Goal: Task Accomplishment & Management: Manage account settings

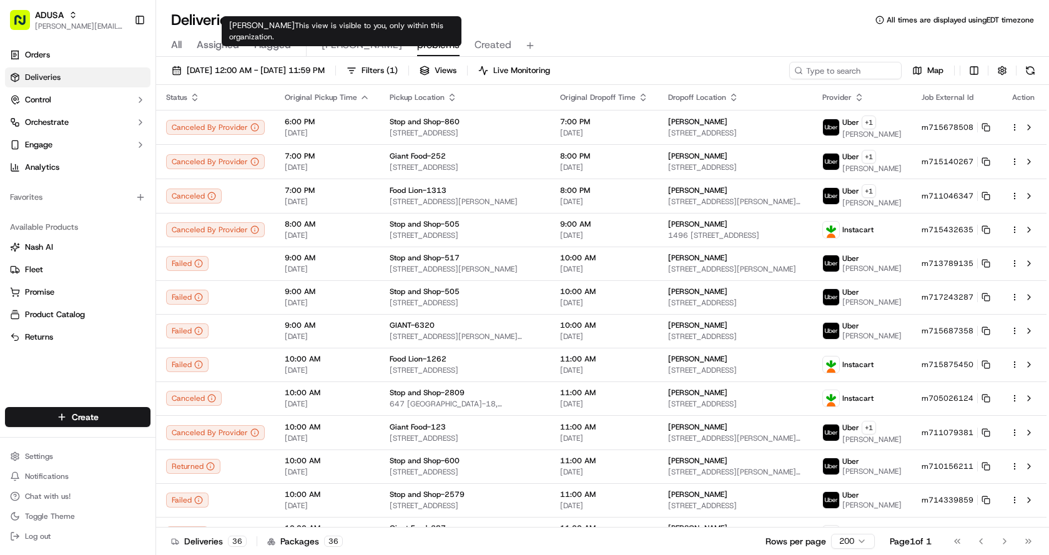
click at [337, 43] on span "Chris" at bounding box center [362, 44] width 81 height 15
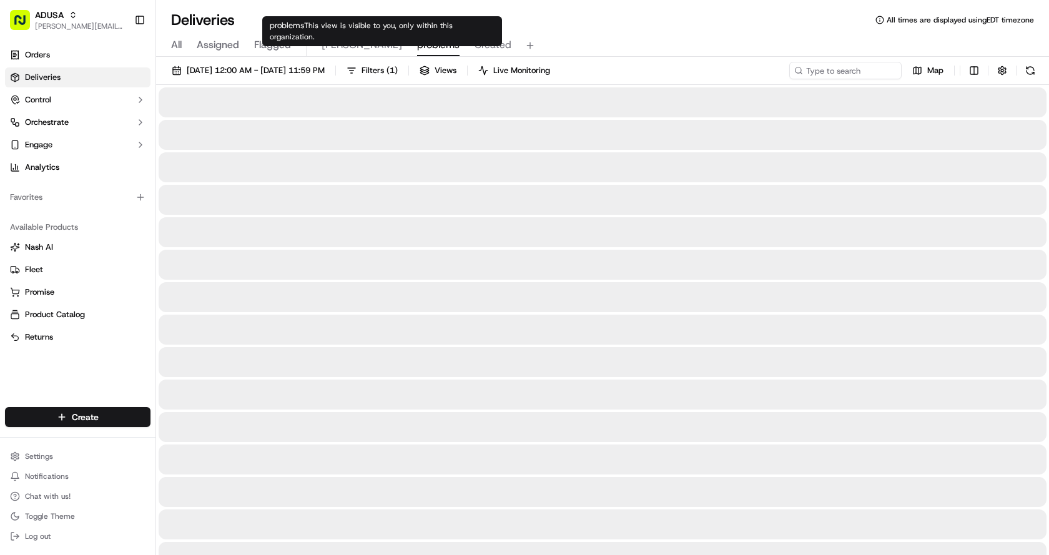
click at [417, 50] on span "problems" at bounding box center [438, 44] width 42 height 15
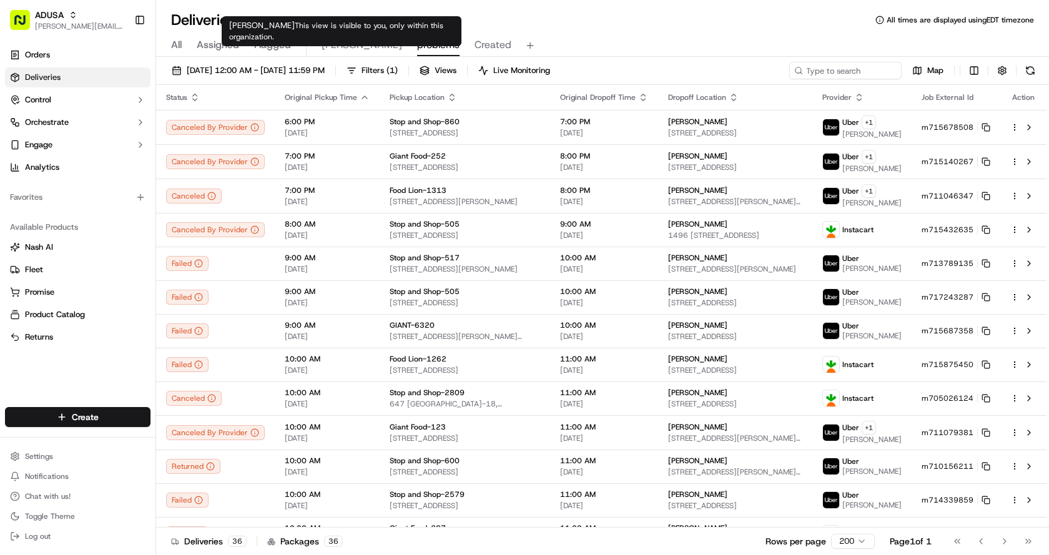
click at [332, 45] on span "[PERSON_NAME]" at bounding box center [362, 44] width 81 height 15
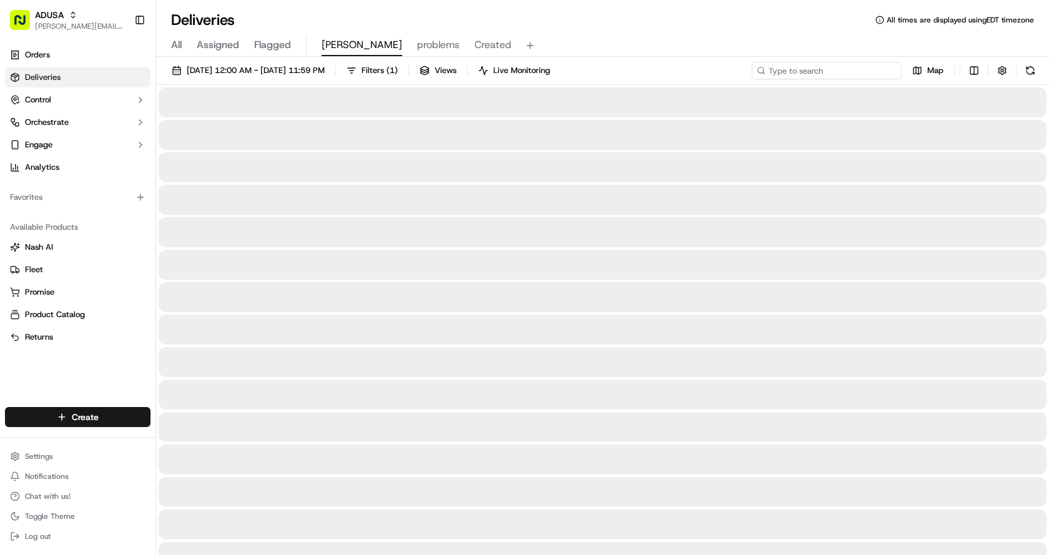
paste input "m711739456"
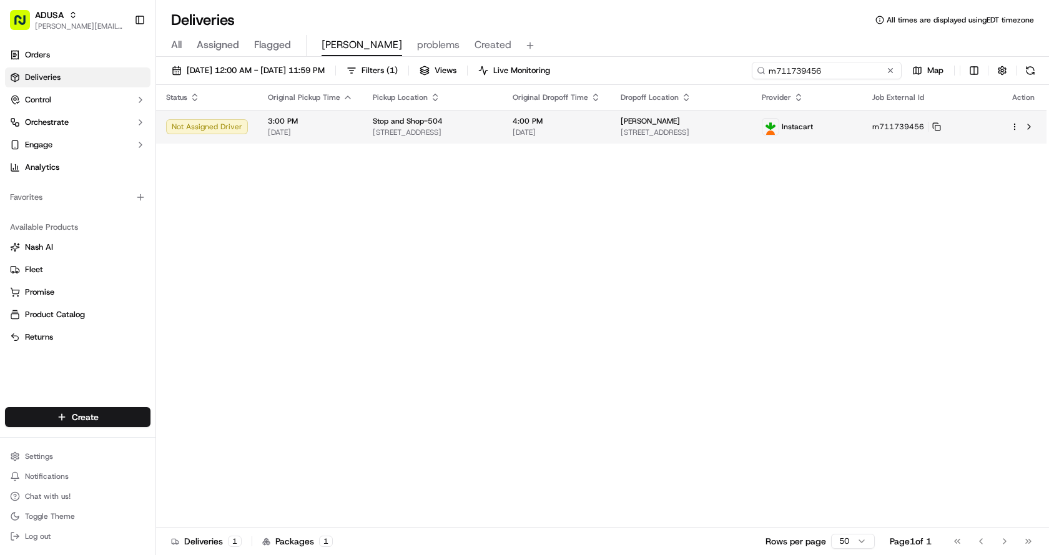
type input "m711739456"
click at [493, 117] on div "Stop and Shop-504" at bounding box center [433, 121] width 120 height 10
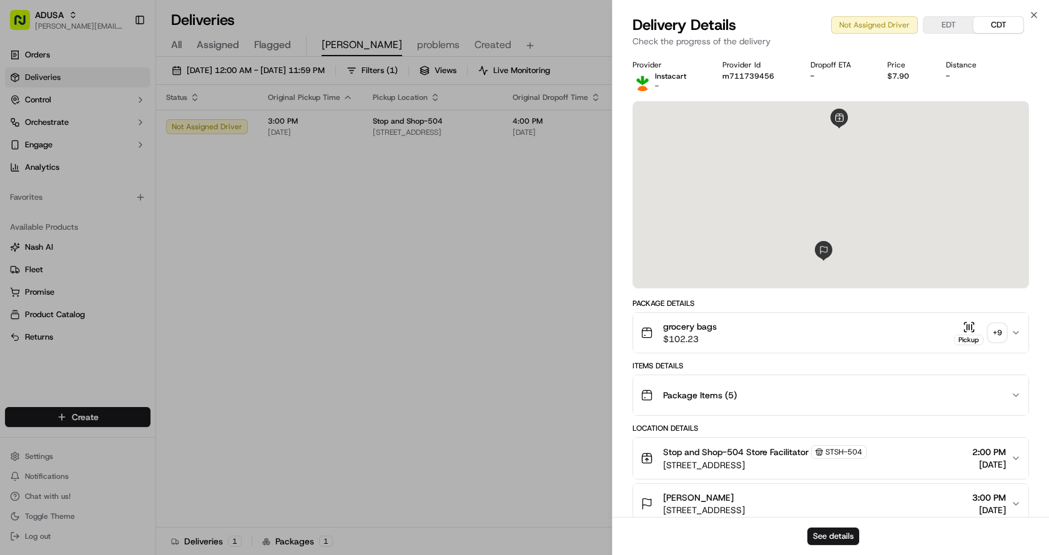
scroll to position [187, 0]
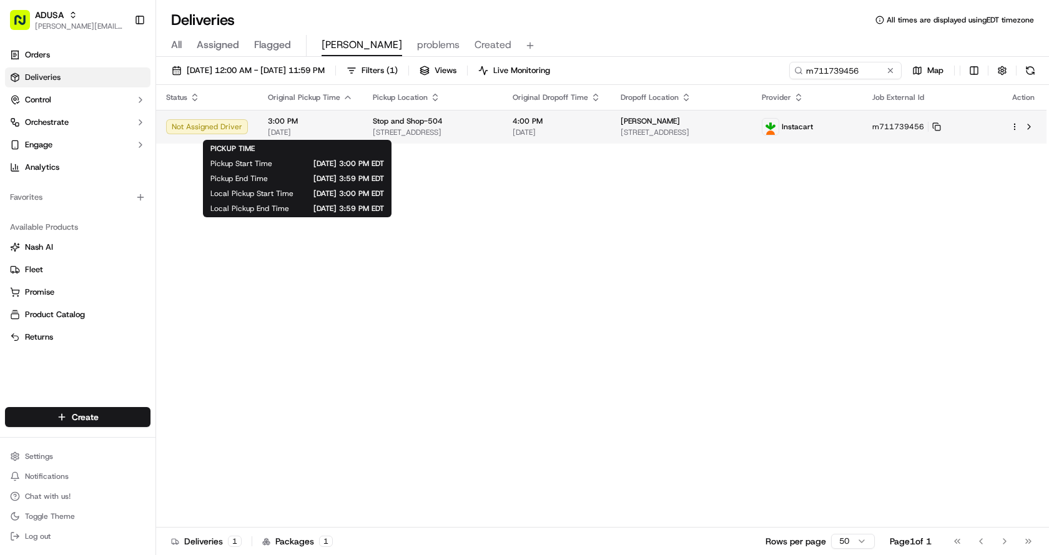
click at [333, 132] on span "[DATE]" at bounding box center [310, 132] width 85 height 10
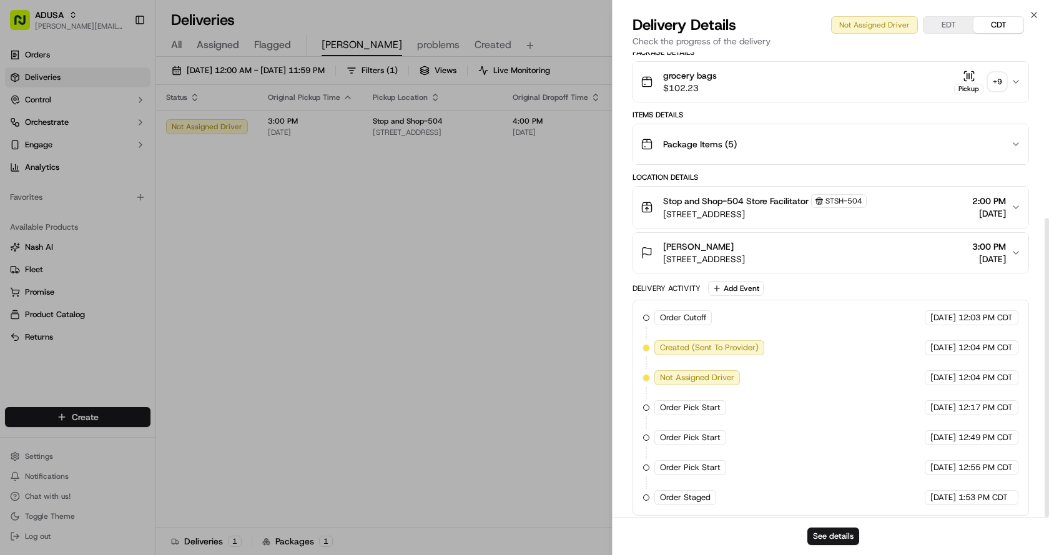
scroll to position [257, 0]
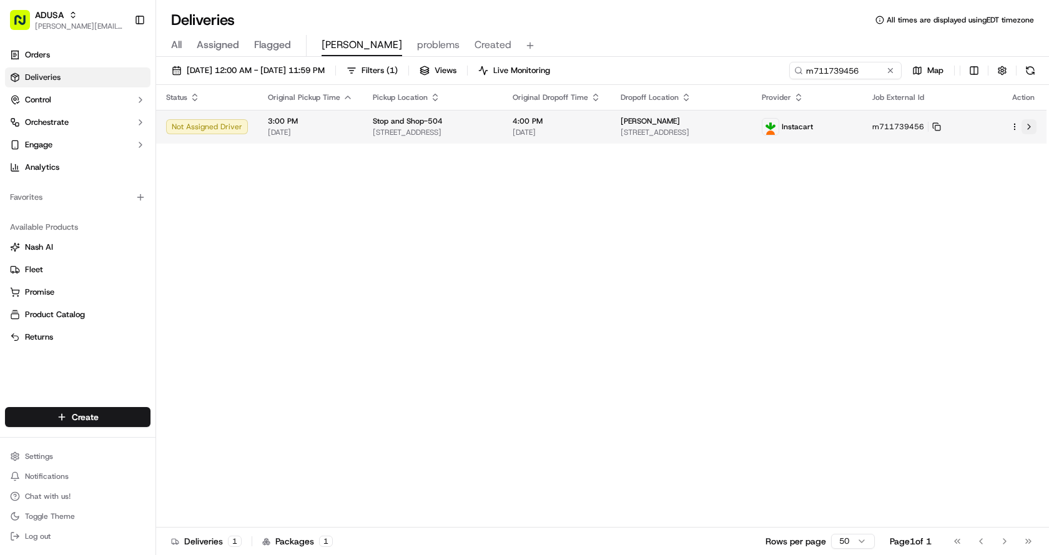
click at [1030, 127] on button at bounding box center [1028, 126] width 15 height 15
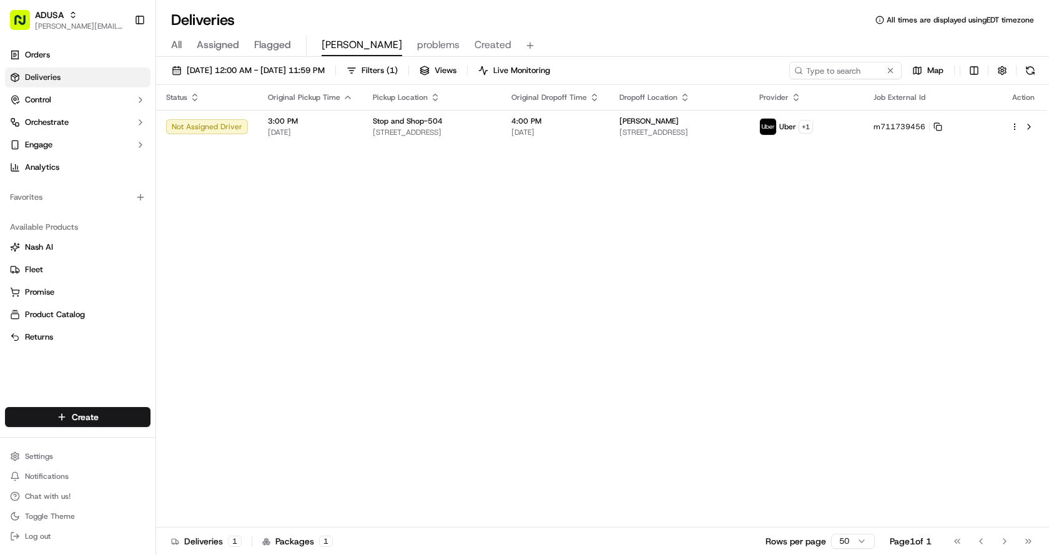
click at [417, 47] on span "problems" at bounding box center [438, 44] width 42 height 15
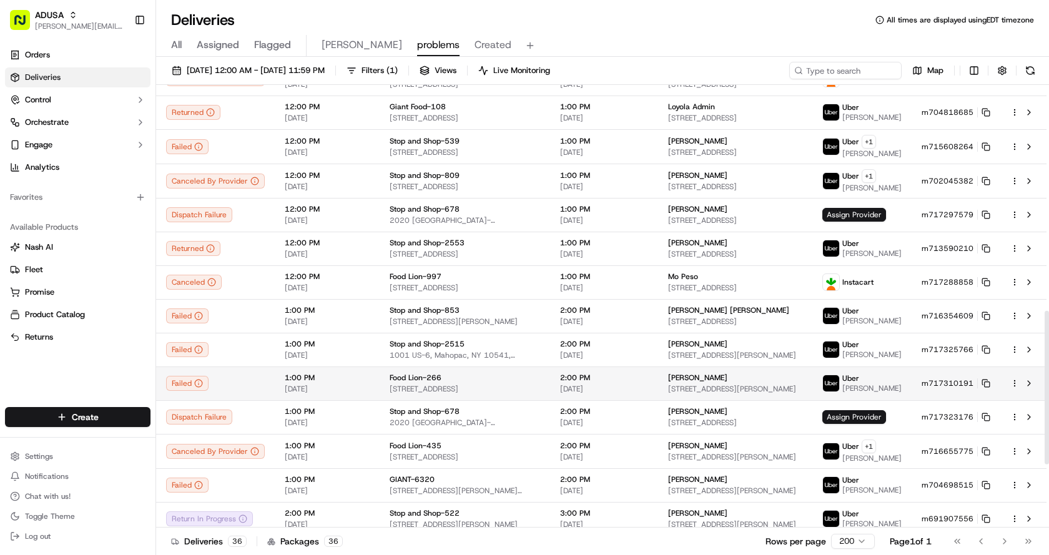
scroll to position [831, 0]
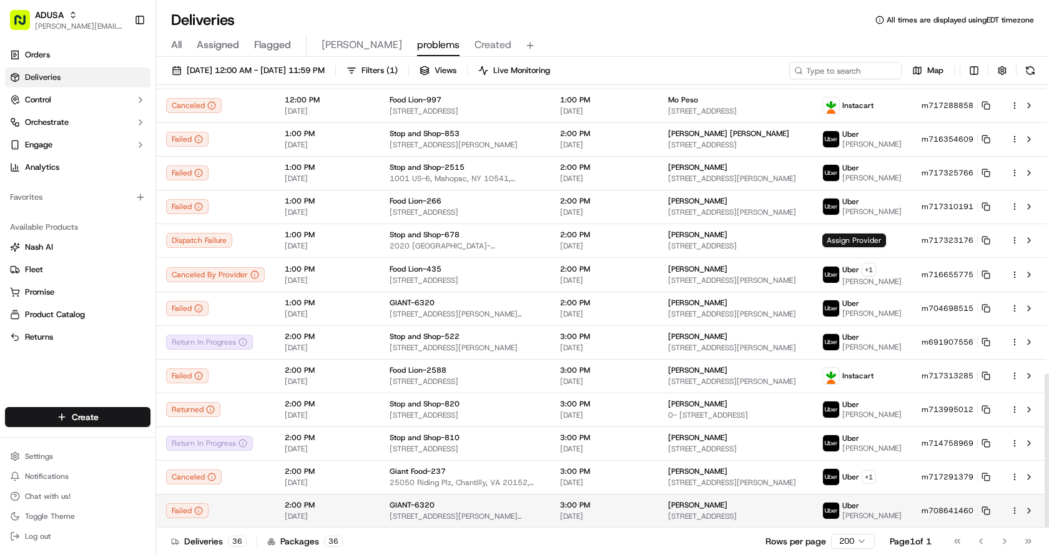
click at [380, 509] on td "GIANT-6320 1241 Blakeslee Blvd Dr W, Lehighton, PA 18235, US" at bounding box center [465, 511] width 170 height 34
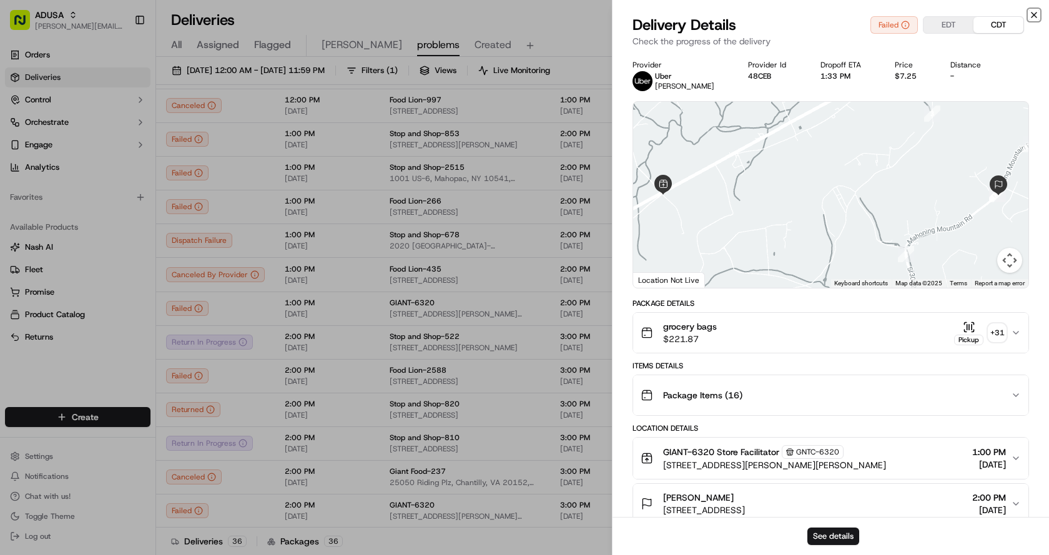
click at [1032, 13] on icon "button" at bounding box center [1033, 14] width 5 height 5
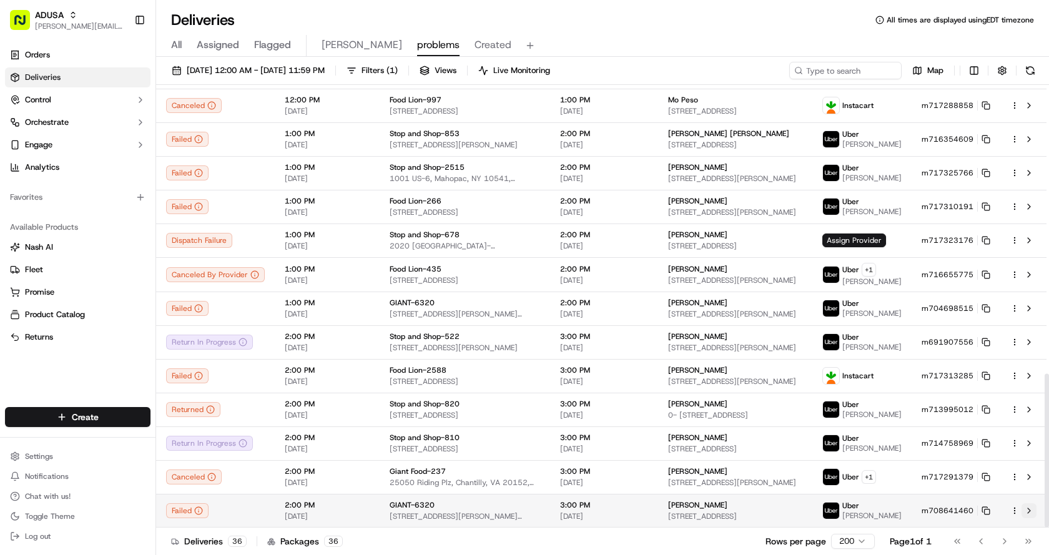
click at [1031, 514] on button at bounding box center [1028, 510] width 15 height 15
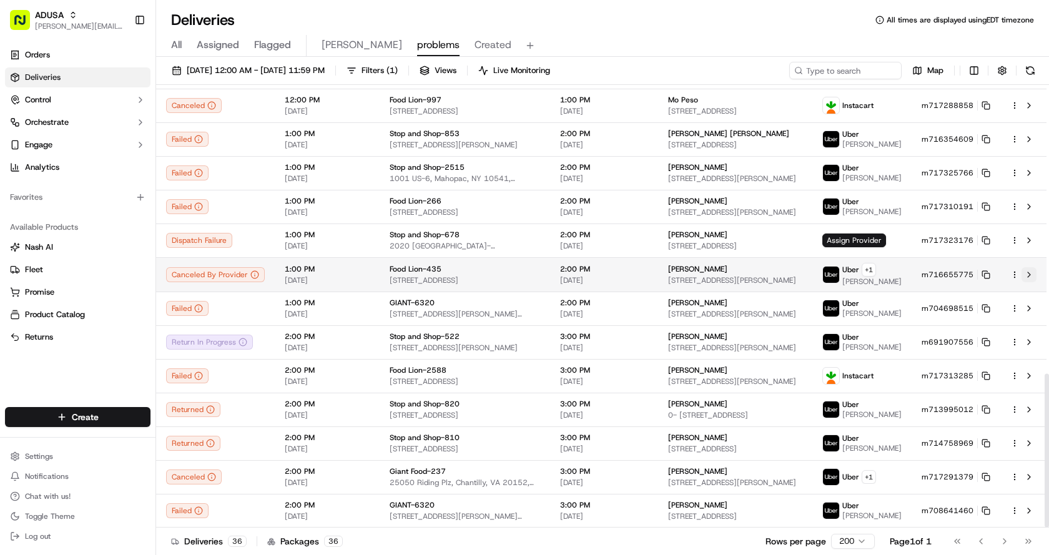
click at [1028, 277] on button at bounding box center [1028, 274] width 15 height 15
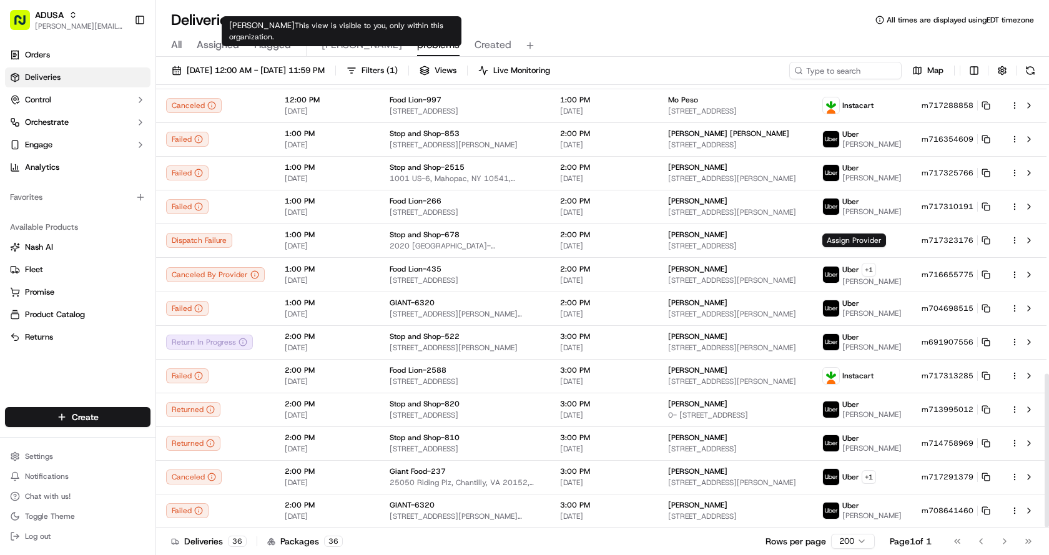
click at [328, 47] on span "Chris" at bounding box center [362, 44] width 81 height 15
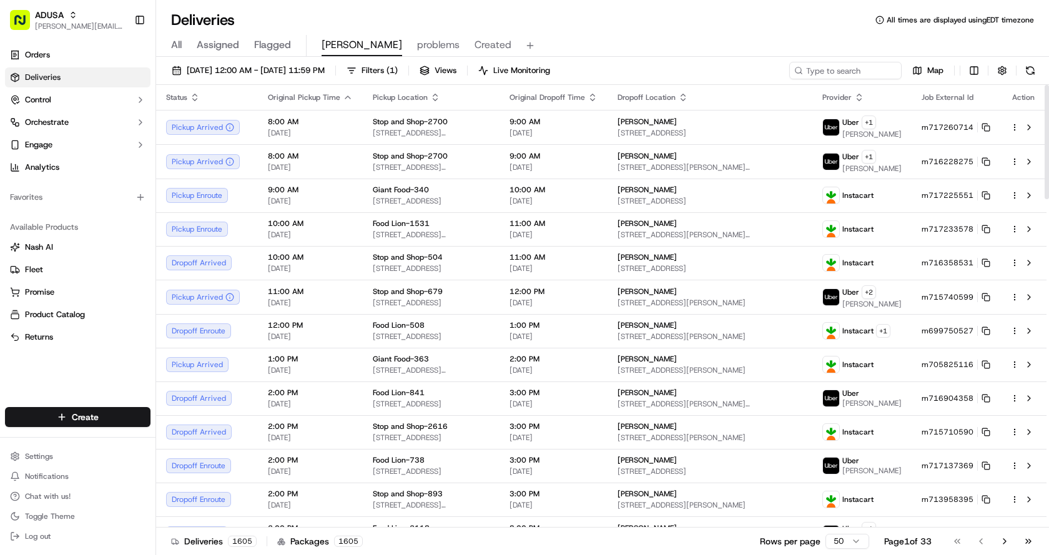
click at [318, 44] on div "All Assigned Flagged Chris problems Created" at bounding box center [602, 46] width 893 height 22
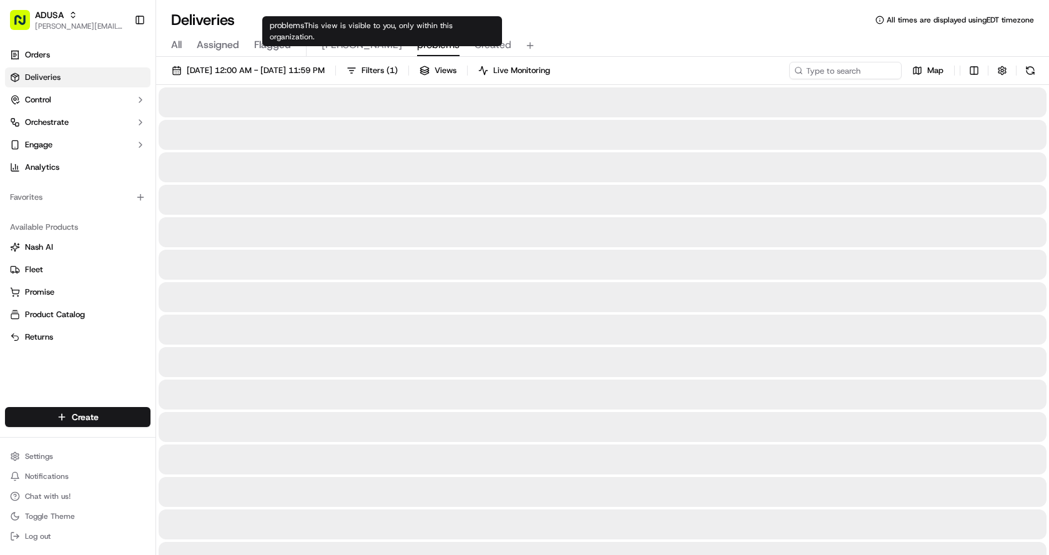
click at [417, 44] on span "problems" at bounding box center [438, 44] width 42 height 15
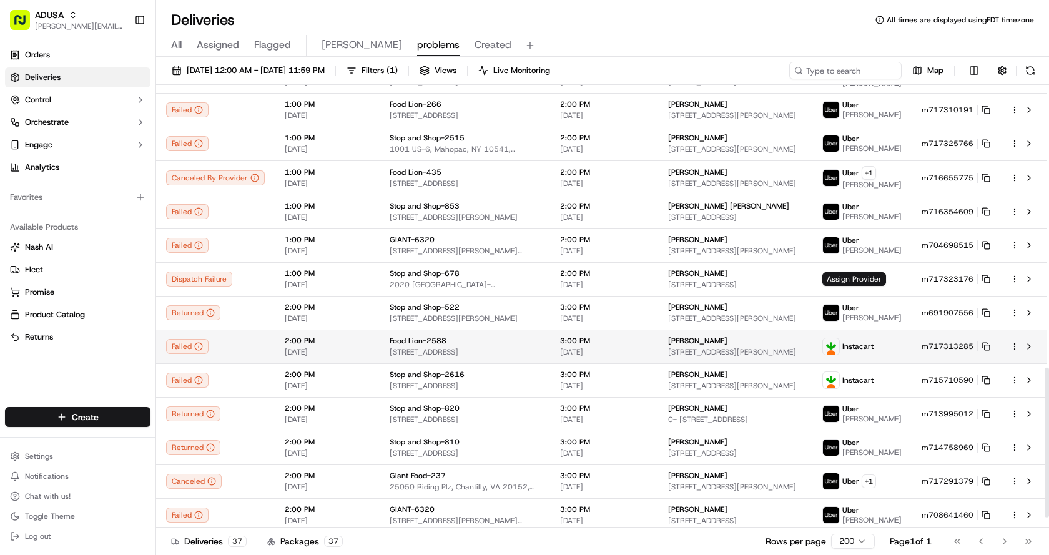
scroll to position [865, 0]
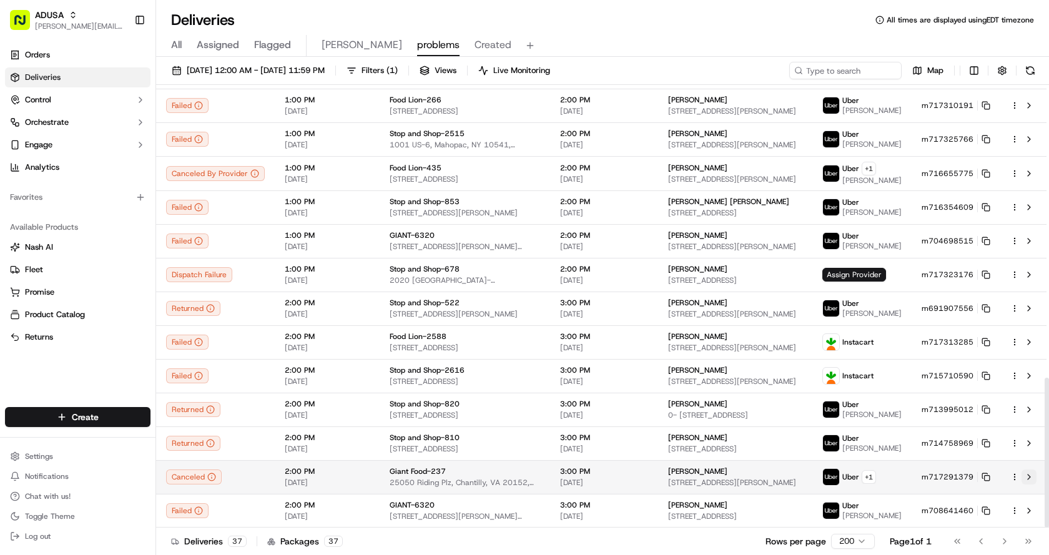
click at [1025, 478] on button at bounding box center [1028, 477] width 15 height 15
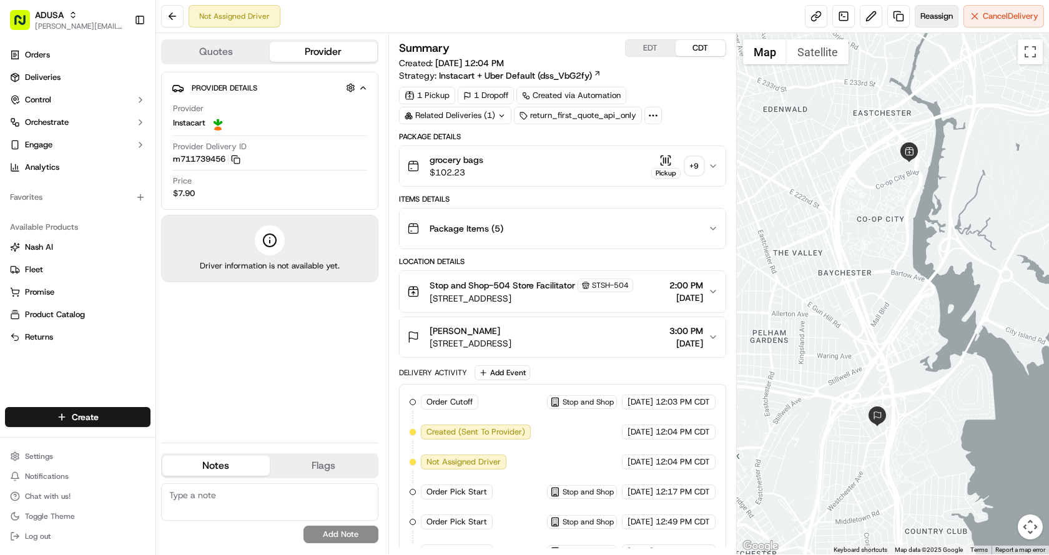
click at [936, 17] on span "Reassign" at bounding box center [936, 16] width 32 height 11
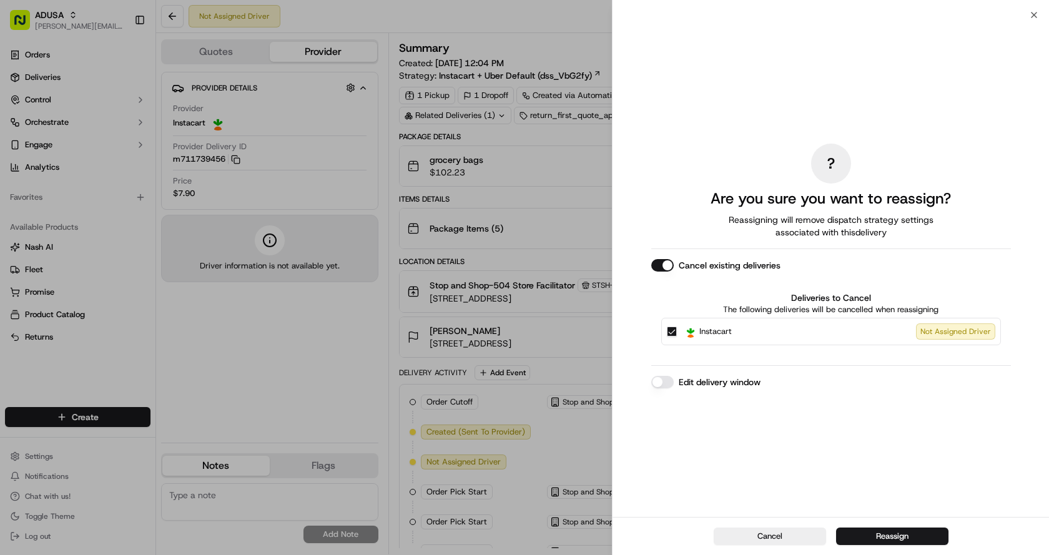
click at [664, 380] on button "Edit delivery window" at bounding box center [662, 382] width 22 height 12
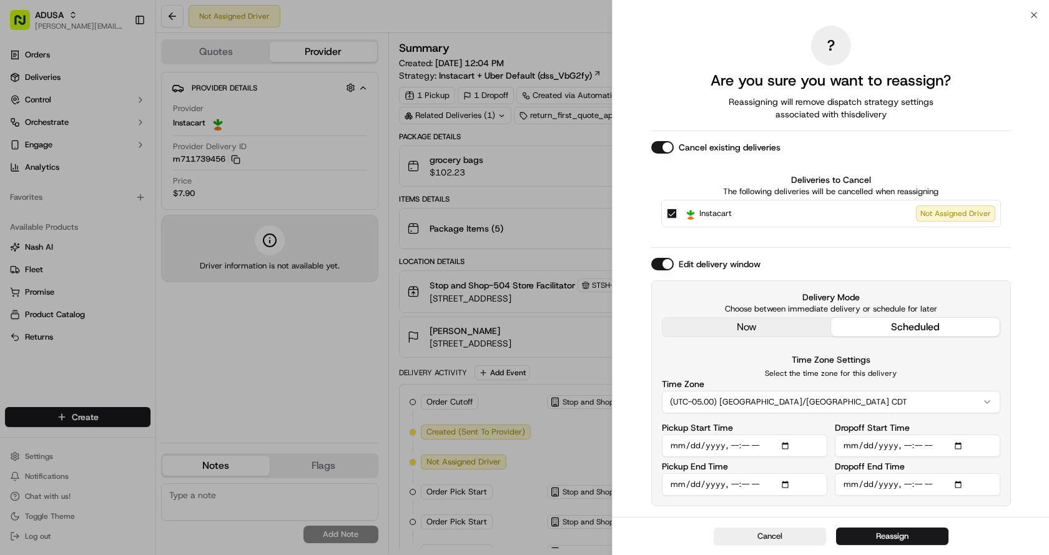
click at [732, 443] on input "Pickup Start Time" at bounding box center [744, 446] width 165 height 22
type input "[DATE]T15:00"
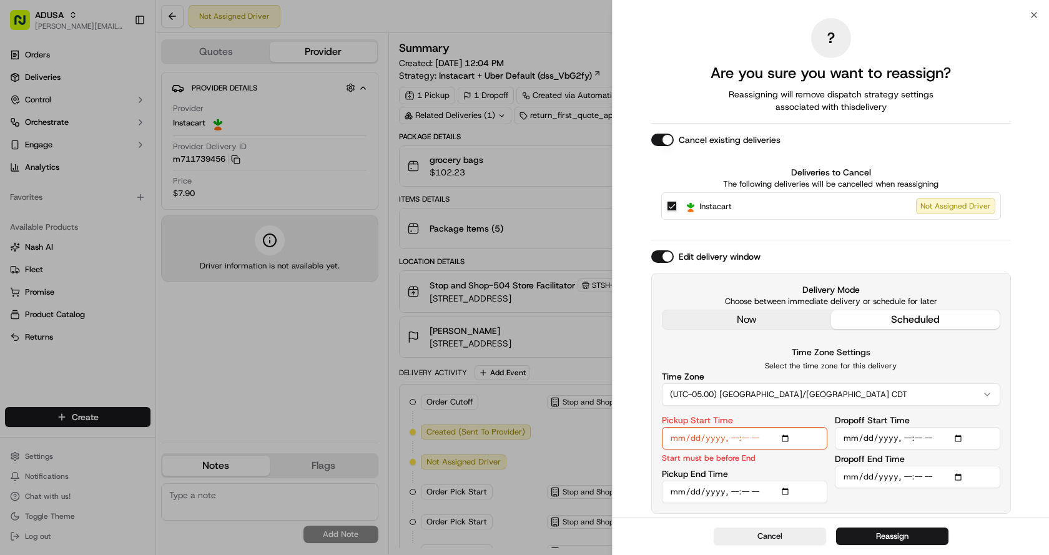
click at [732, 486] on input "Pickup End Time" at bounding box center [744, 492] width 165 height 22
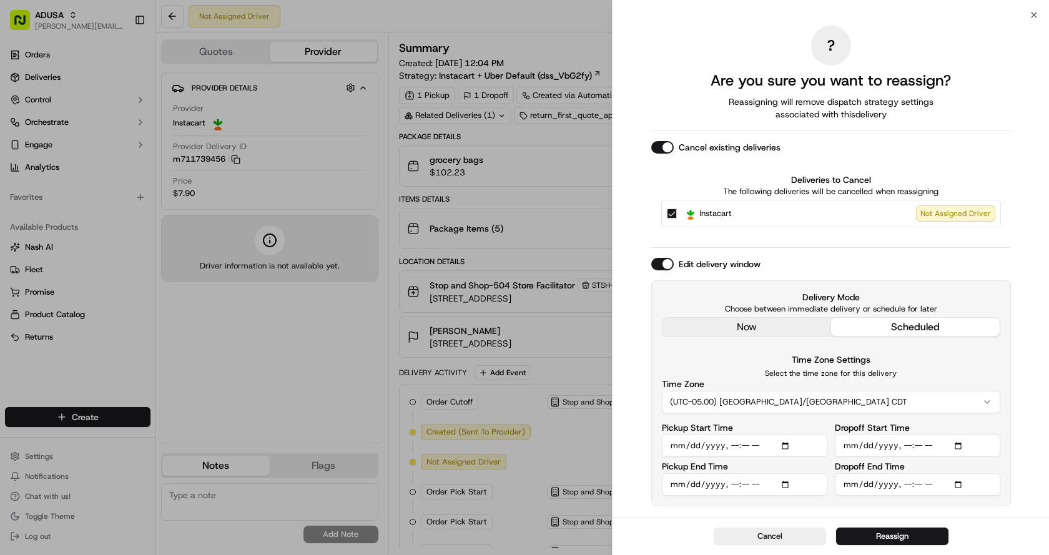
type input "[DATE]T15:30"
click at [910, 448] on input "Dropoff Start Time" at bounding box center [917, 446] width 165 height 22
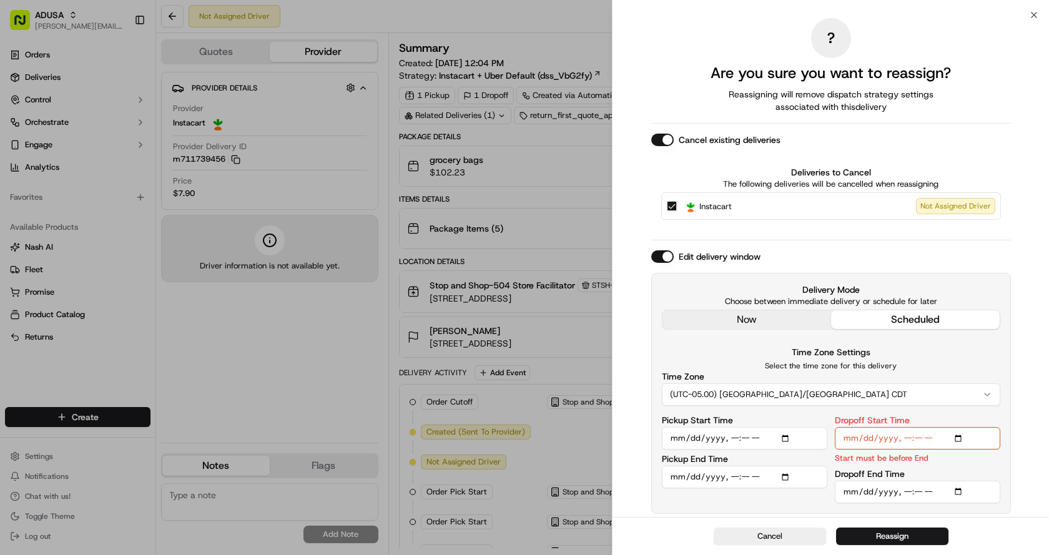
type input "[DATE]T15:30"
click at [903, 492] on input "Dropoff End Time" at bounding box center [917, 492] width 165 height 22
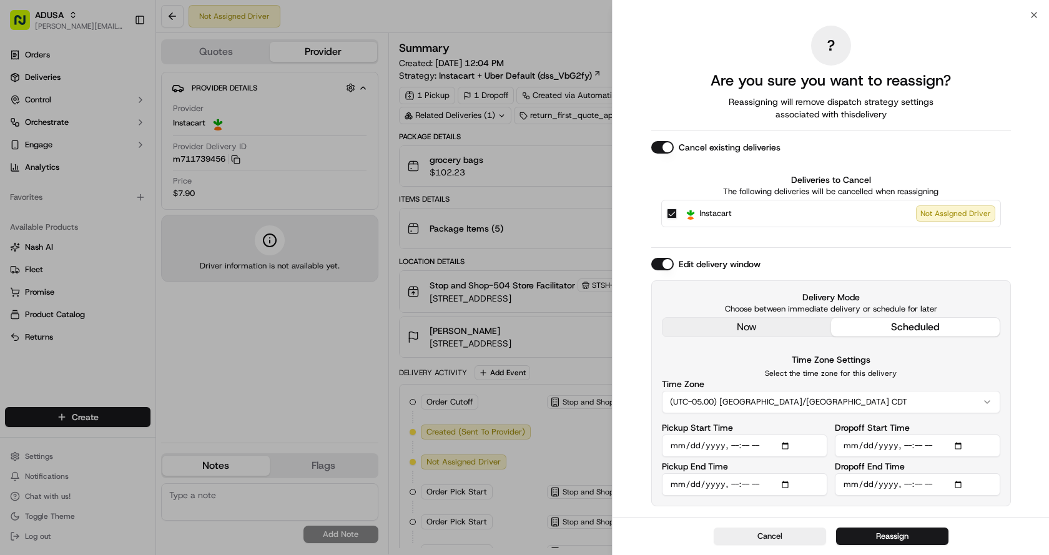
type input "[DATE]T16:30"
click at [879, 541] on button "Reassign" at bounding box center [892, 536] width 112 height 17
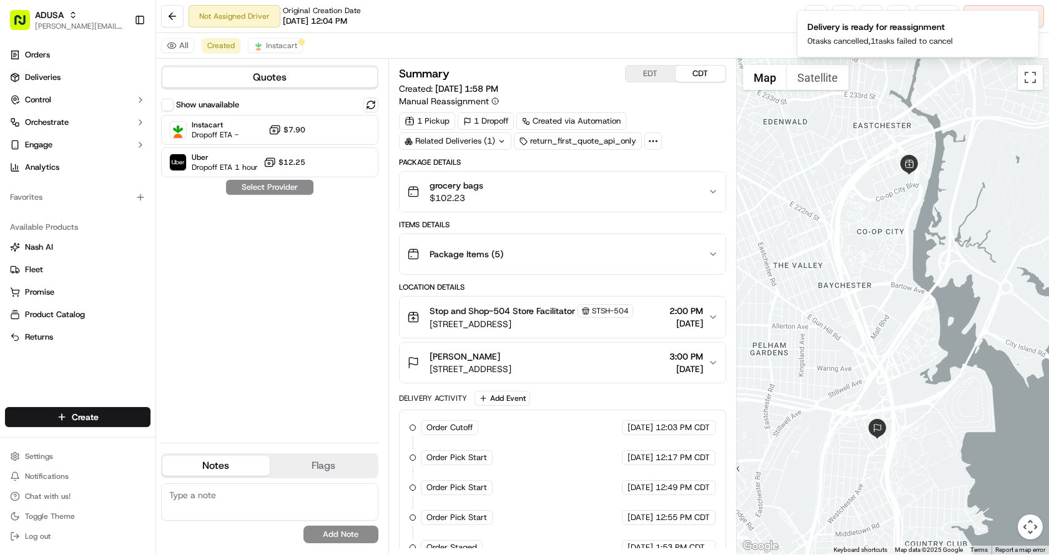
click at [538, 44] on div "All Created Instacart" at bounding box center [602, 46] width 893 height 26
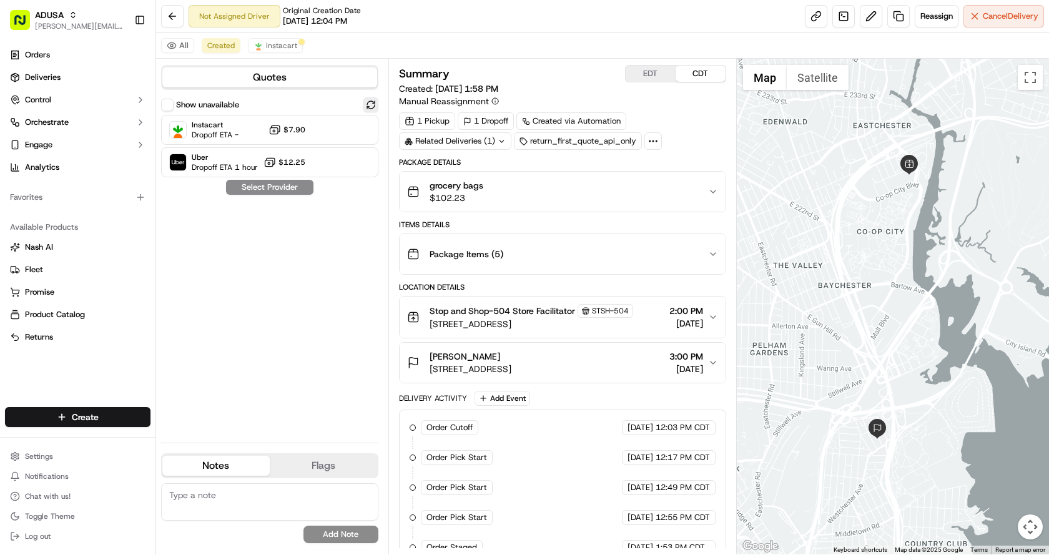
click at [372, 109] on button at bounding box center [370, 104] width 15 height 15
click at [334, 134] on div at bounding box center [340, 129] width 15 height 15
click at [275, 190] on button "Assign Provider" at bounding box center [269, 187] width 89 height 15
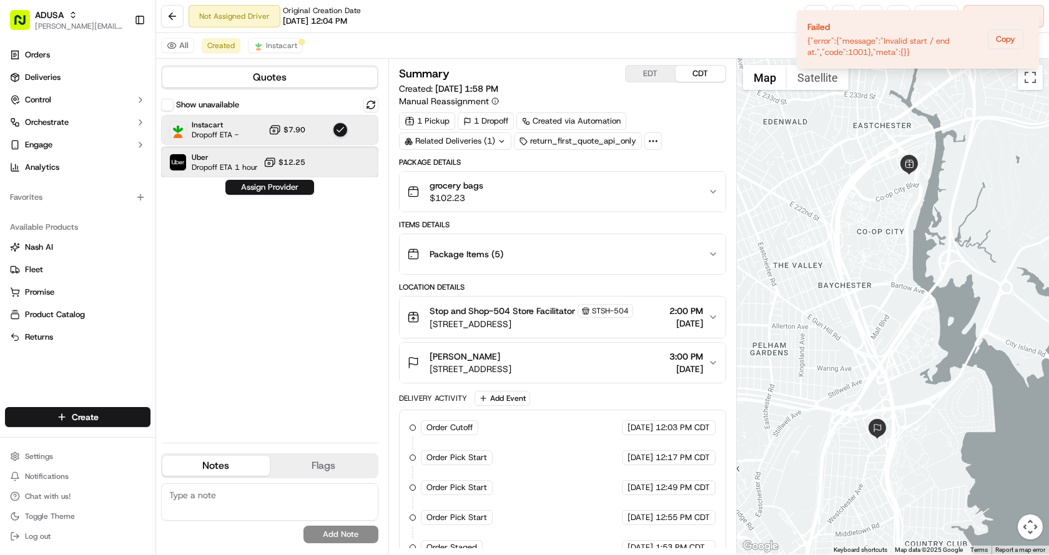
click at [234, 159] on span "Uber" at bounding box center [225, 157] width 66 height 10
click at [268, 190] on button "Assign Provider" at bounding box center [269, 187] width 89 height 15
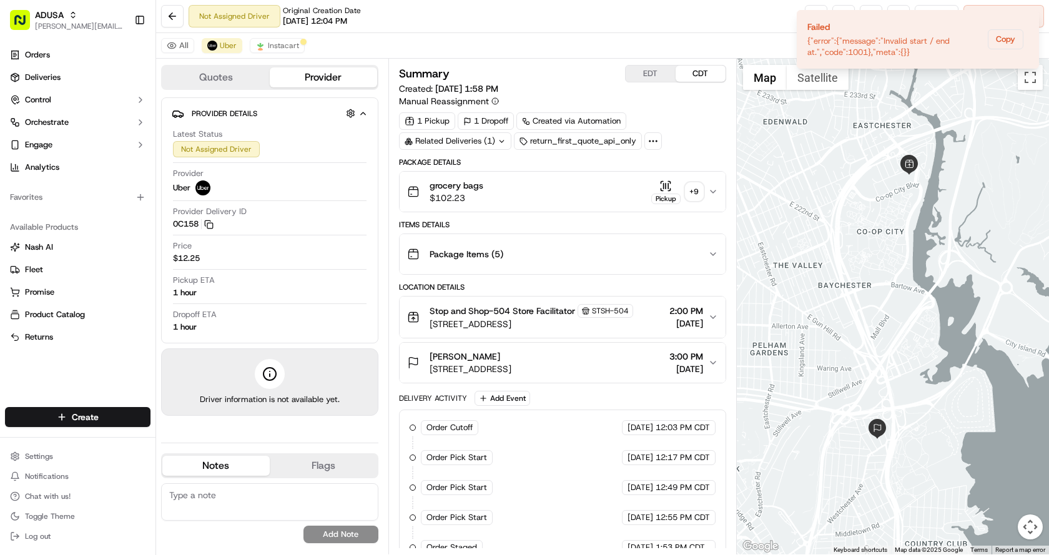
click at [441, 44] on div "All Uber Instacart" at bounding box center [602, 46] width 893 height 26
click at [1027, 22] on icon "Notifications (F8)" at bounding box center [1028, 20] width 5 height 5
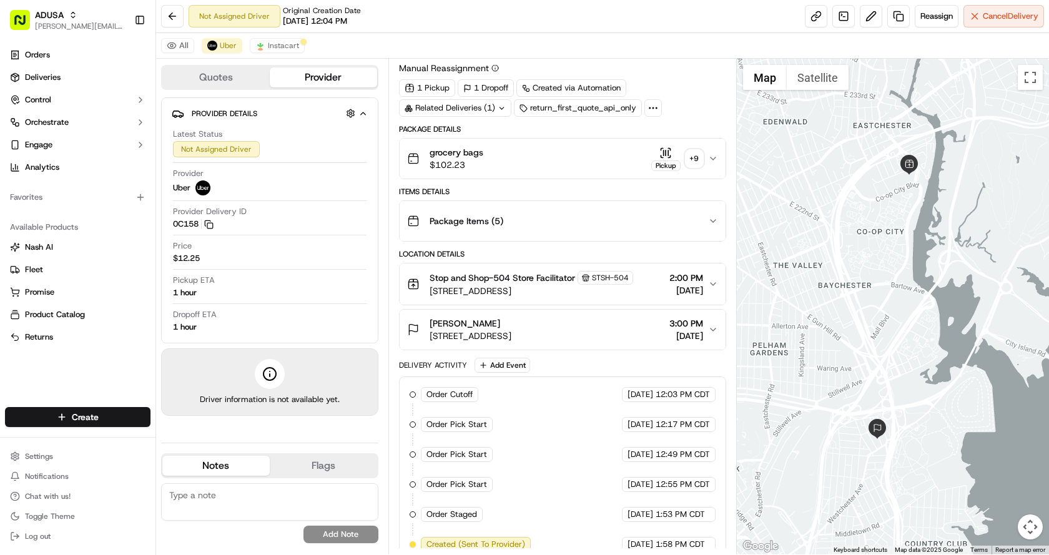
scroll to position [77, 0]
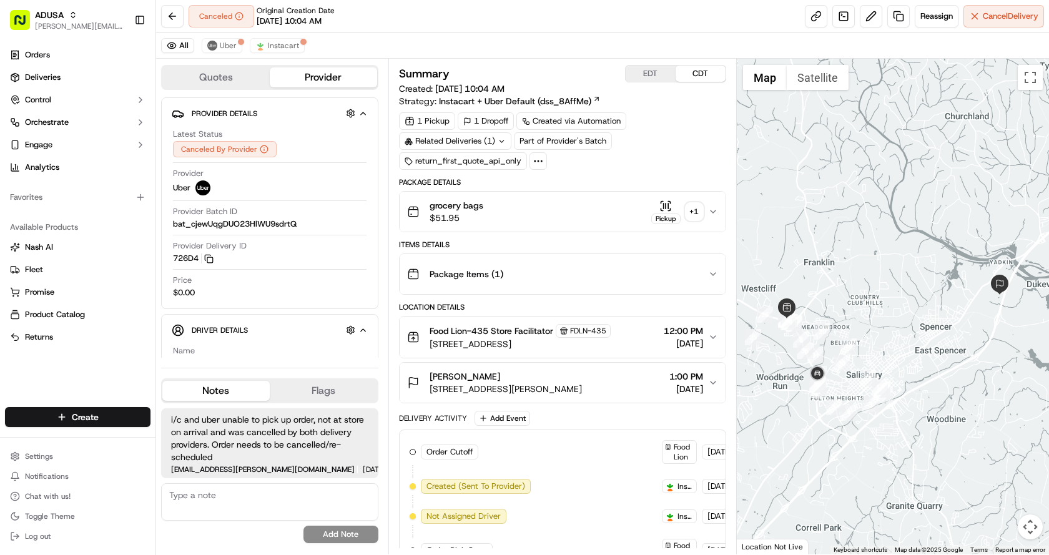
click at [224, 73] on button "Quotes" at bounding box center [215, 77] width 107 height 20
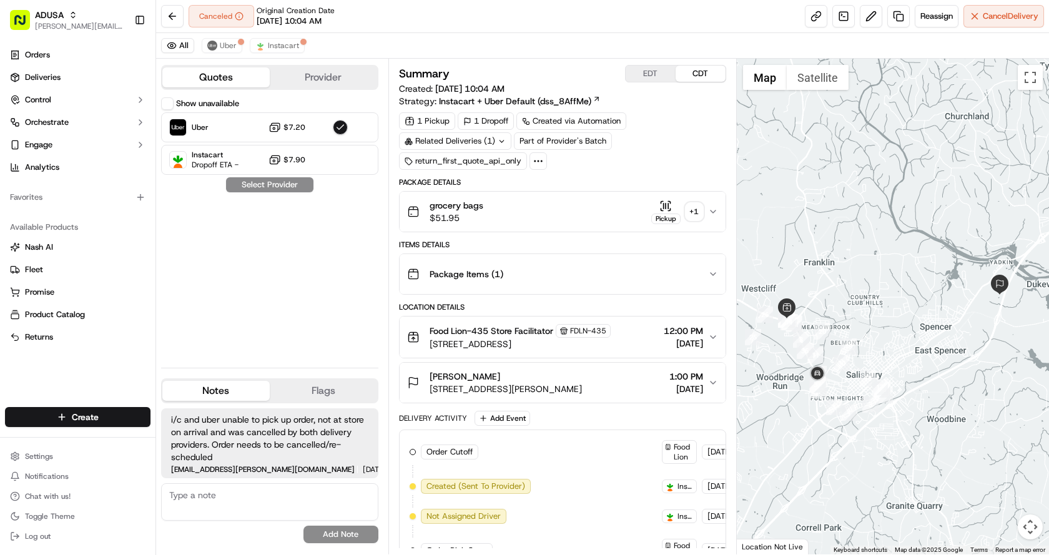
click at [558, 12] on div "Canceled Original Creation Date 09/22/2025 10:04 AM Reassign Cancel Delivery" at bounding box center [602, 16] width 893 height 33
click at [682, 6] on div "Canceled Original Creation Date 09/22/2025 10:04 AM Reassign Cancel Delivery" at bounding box center [602, 16] width 893 height 33
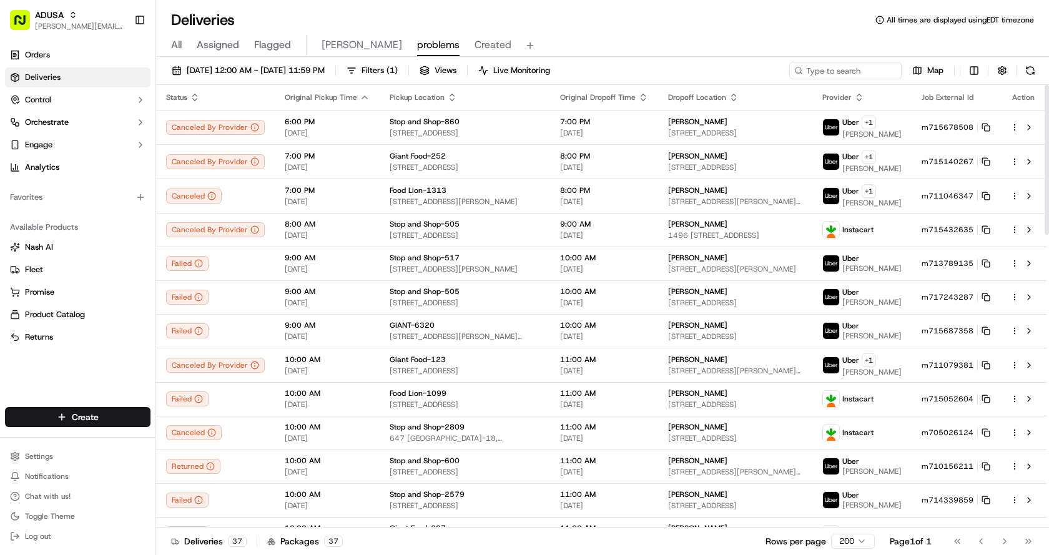
drag, startPoint x: 723, startPoint y: 36, endPoint x: 694, endPoint y: 95, distance: 65.9
click at [723, 36] on div "All Assigned Flagged [PERSON_NAME] problems Created" at bounding box center [602, 46] width 893 height 22
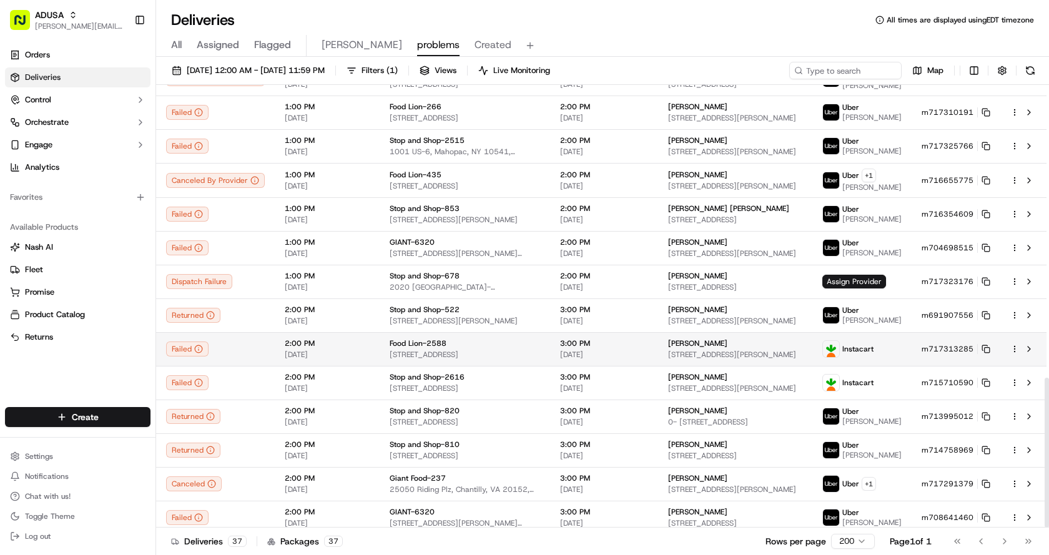
scroll to position [865, 0]
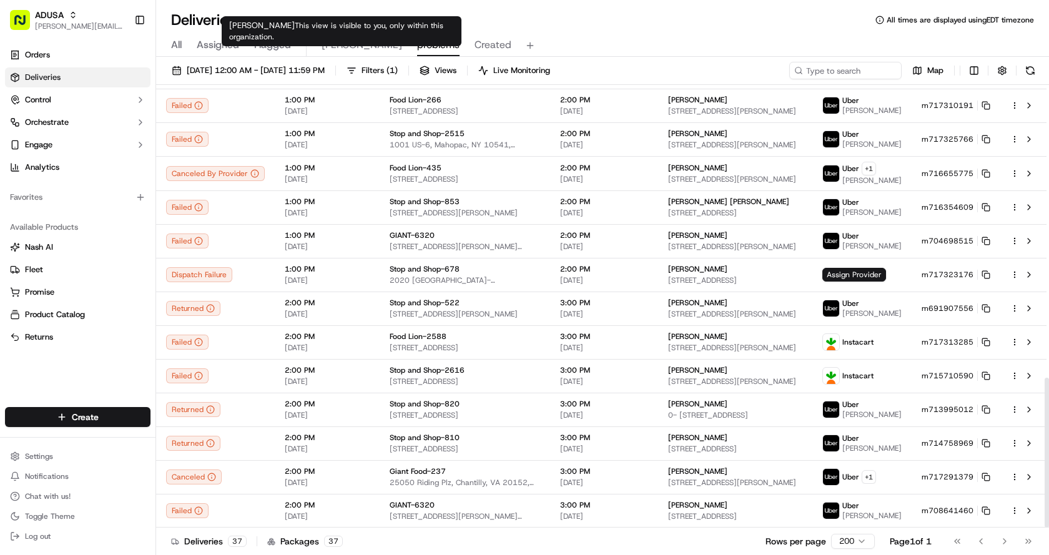
click at [336, 44] on span "Chris" at bounding box center [362, 44] width 81 height 15
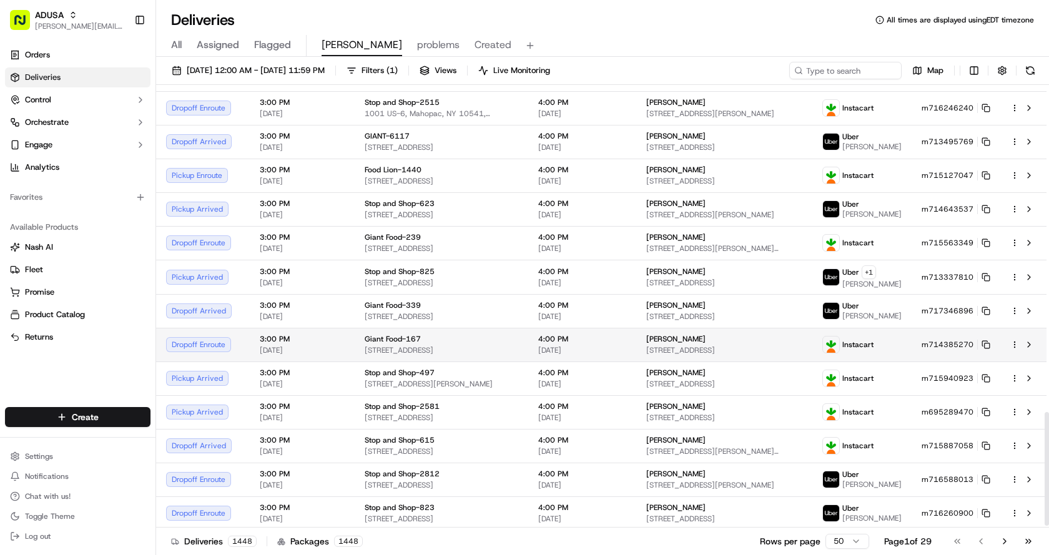
scroll to position [1284, 0]
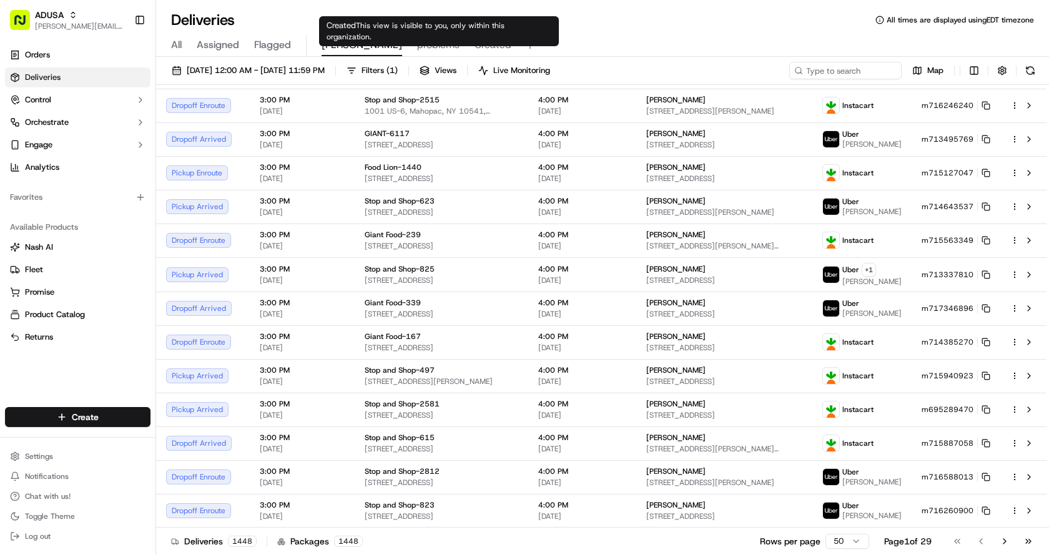
click at [475, 43] on span "Created" at bounding box center [493, 44] width 37 height 15
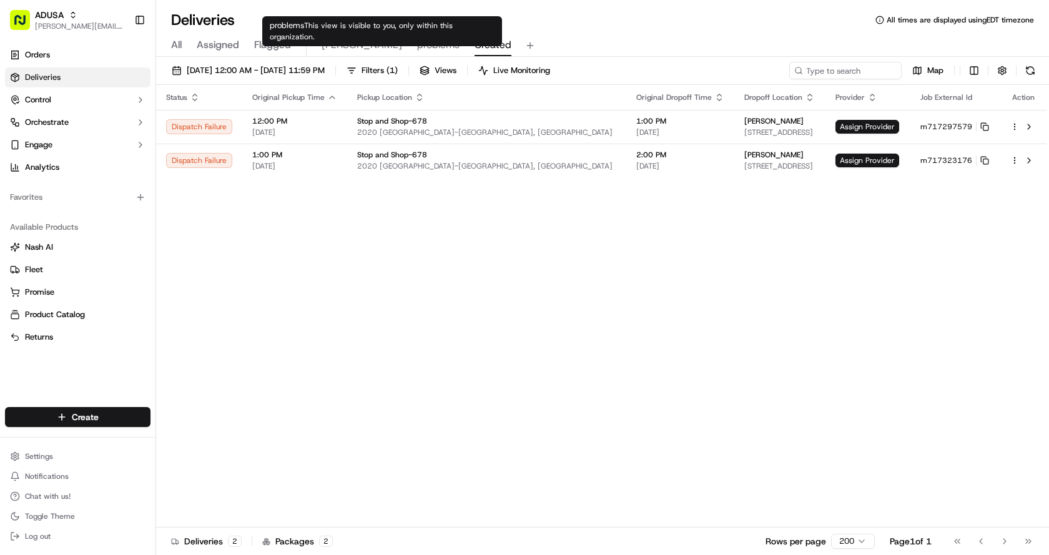
click at [417, 46] on span "problems" at bounding box center [438, 44] width 42 height 15
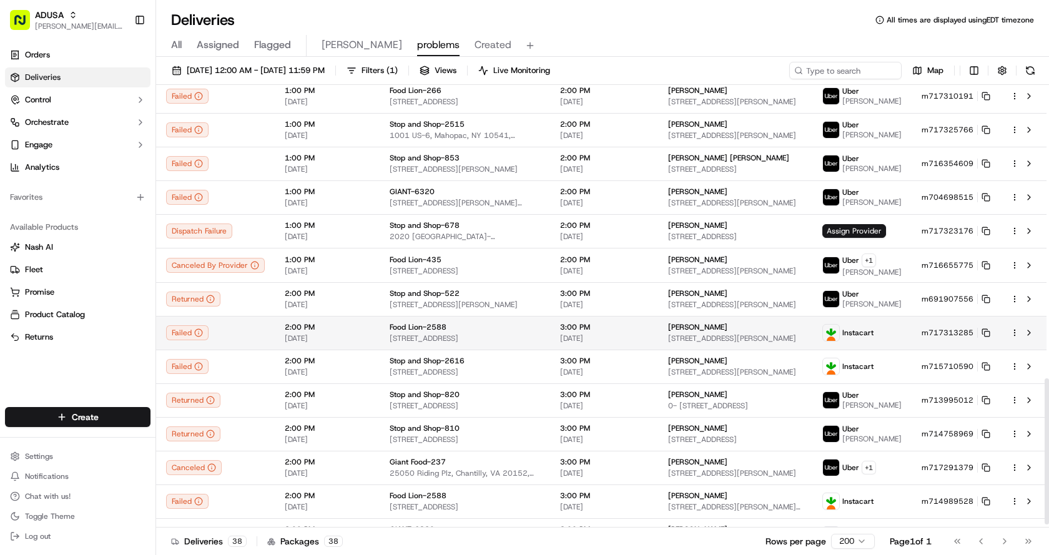
scroll to position [898, 0]
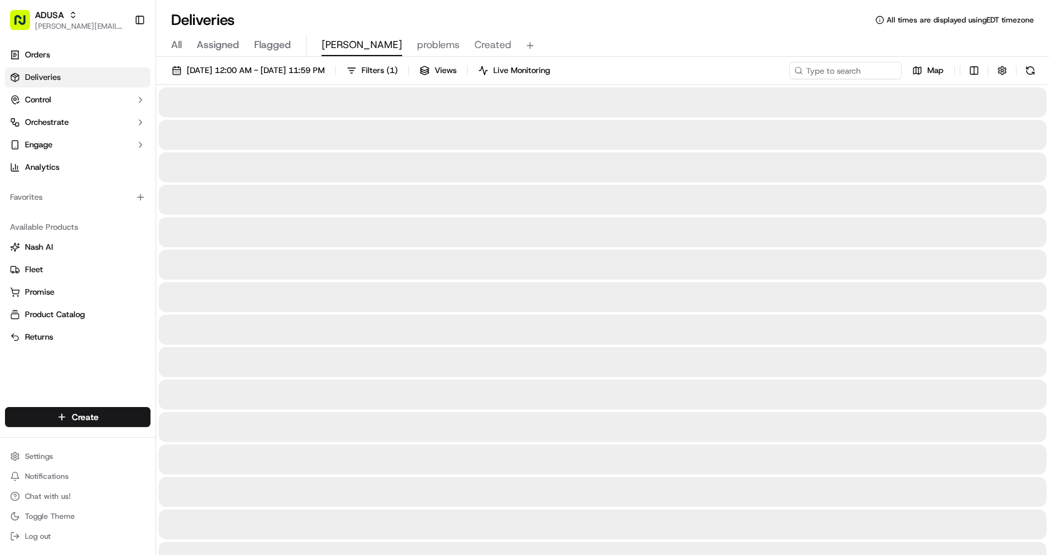
click at [342, 45] on span "Chris" at bounding box center [362, 44] width 81 height 15
paste input "m708004566"
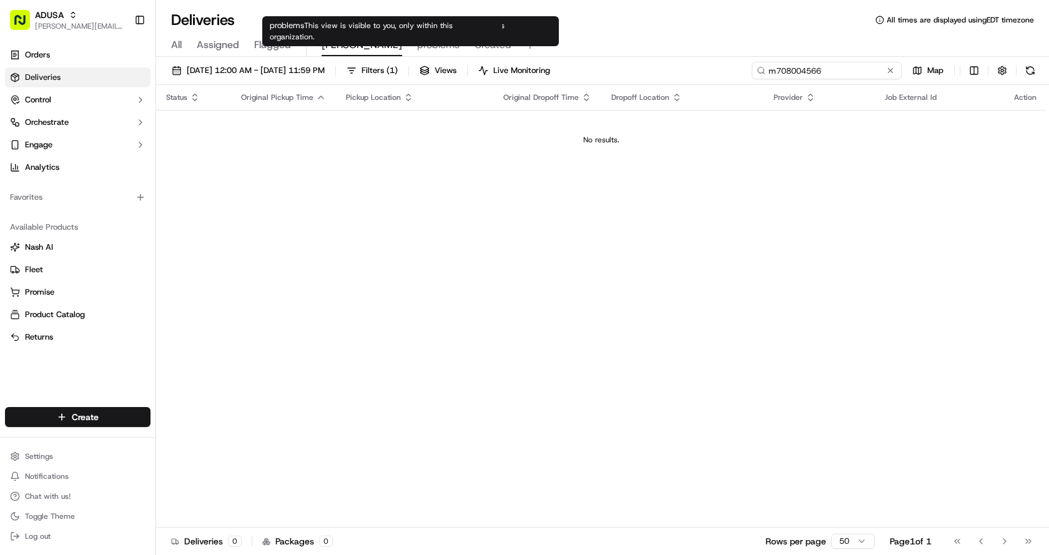
type input "m708004566"
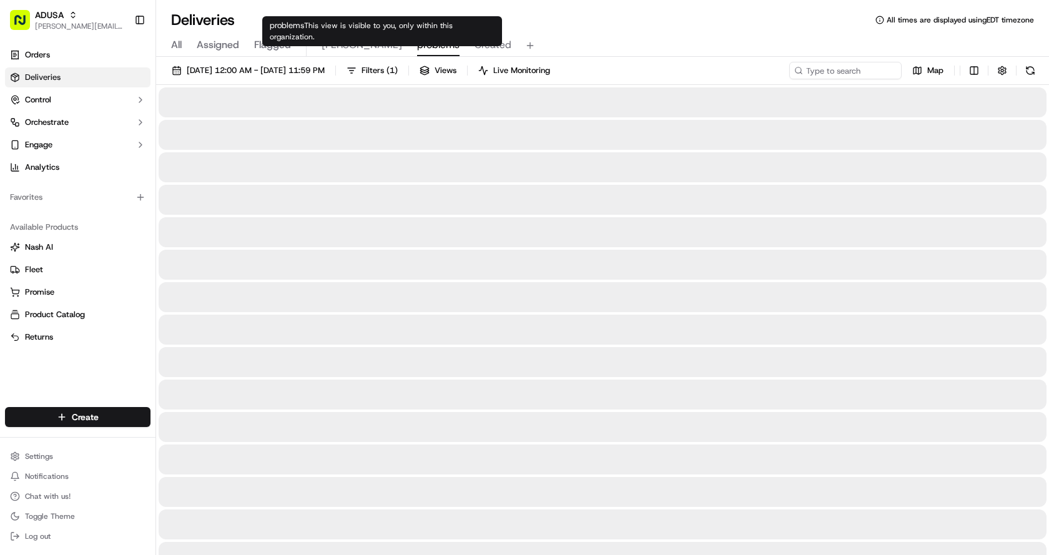
click at [417, 49] on span "problems" at bounding box center [438, 44] width 42 height 15
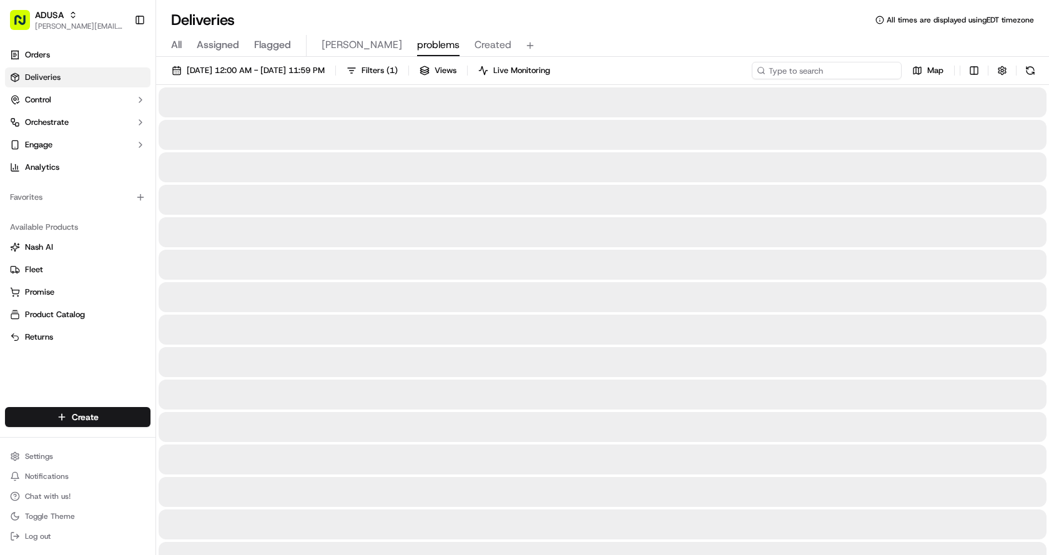
paste input "m708004566"
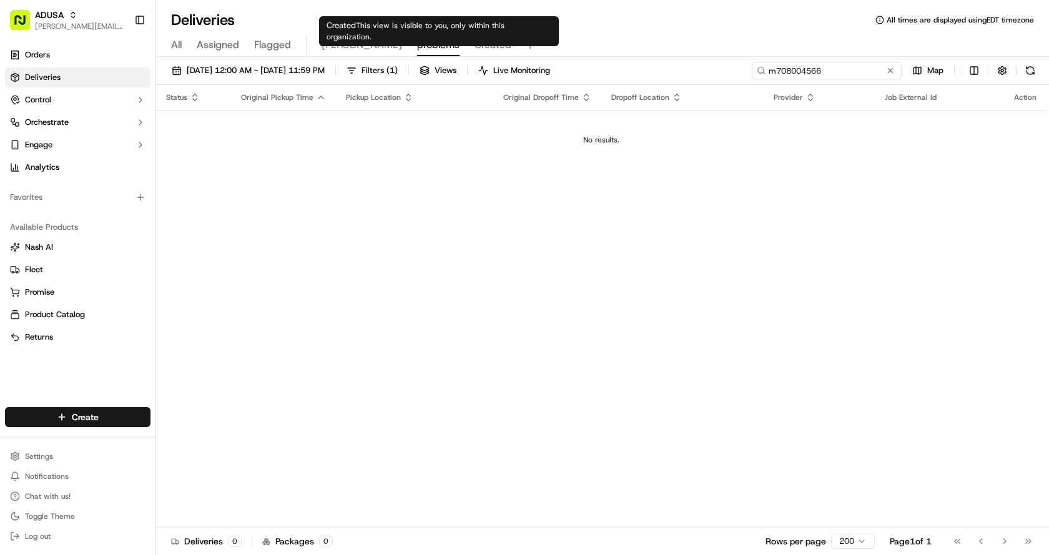
type input "m708004566"
click at [475, 47] on span "Created" at bounding box center [493, 44] width 37 height 15
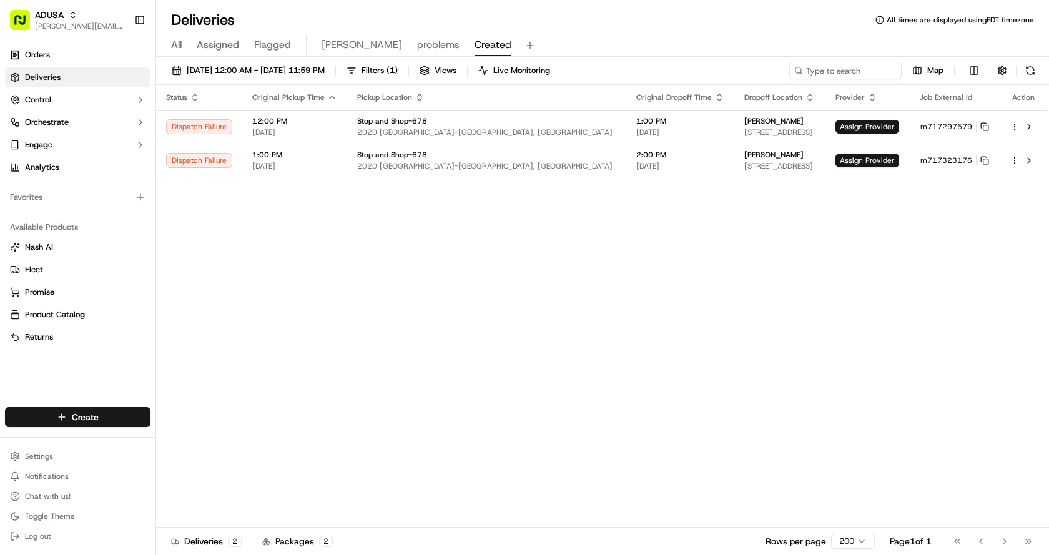
drag, startPoint x: 849, startPoint y: 74, endPoint x: 464, endPoint y: 282, distance: 437.8
click at [470, 279] on div "Status Original Pickup Time Pickup Location Original Dropoff Time Dropoff Locat…" at bounding box center [601, 306] width 890 height 443
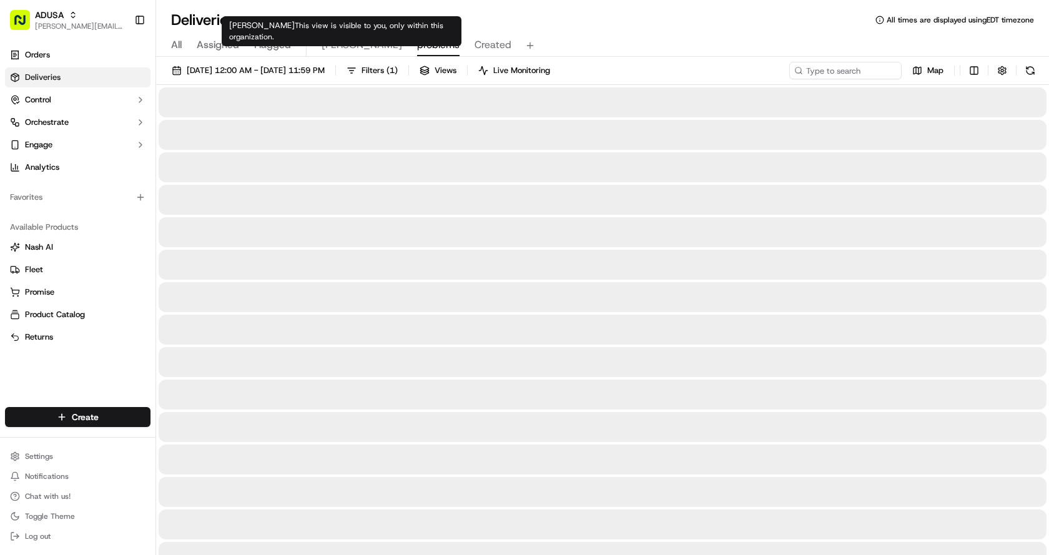
click at [417, 44] on span "problems" at bounding box center [438, 44] width 42 height 15
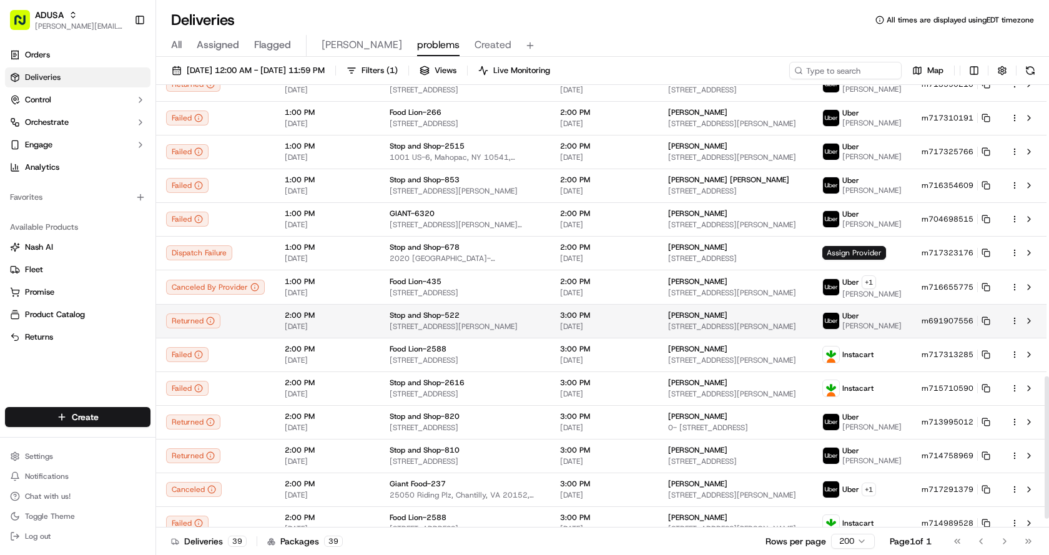
scroll to position [932, 0]
